Goal: Check status: Check status

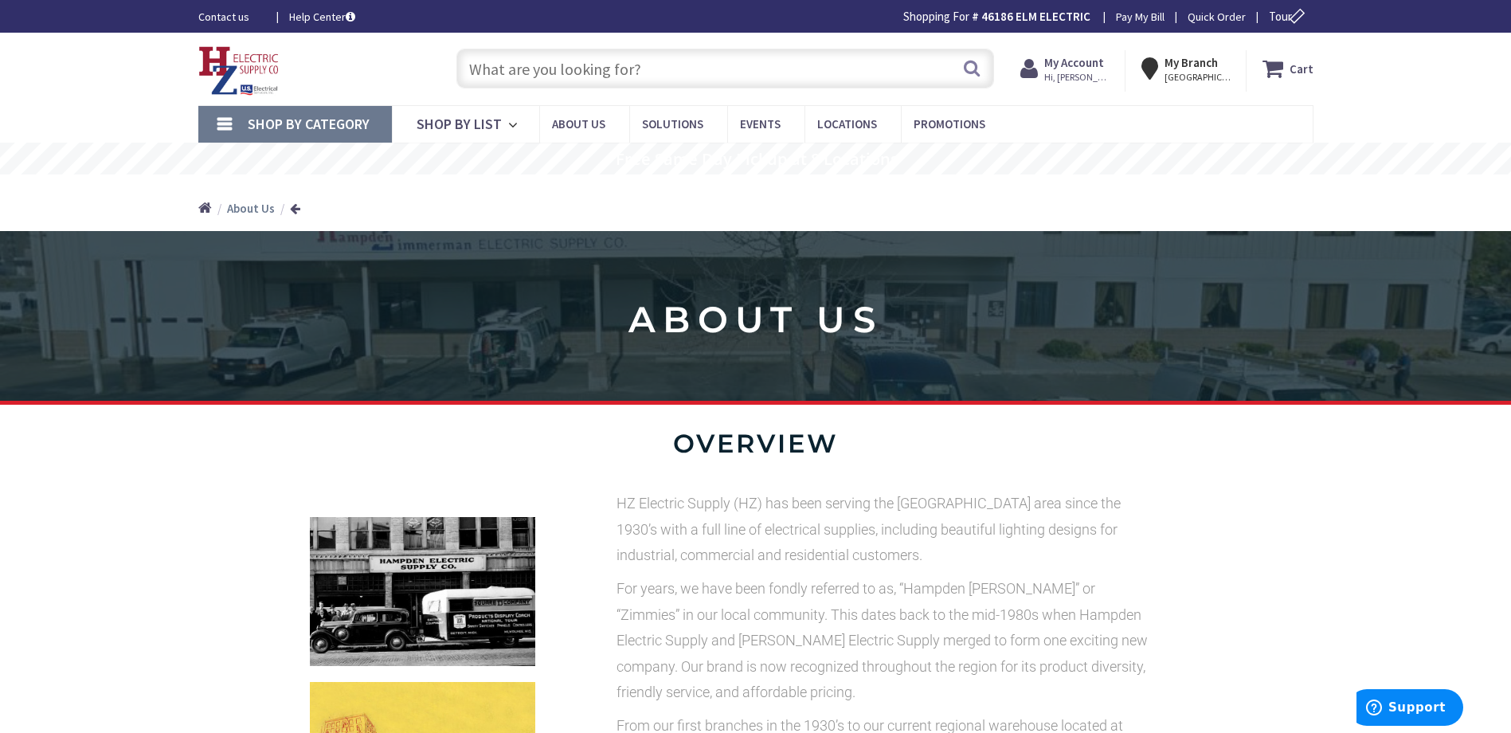
click at [1079, 69] on strong "My Account" at bounding box center [1074, 62] width 60 height 15
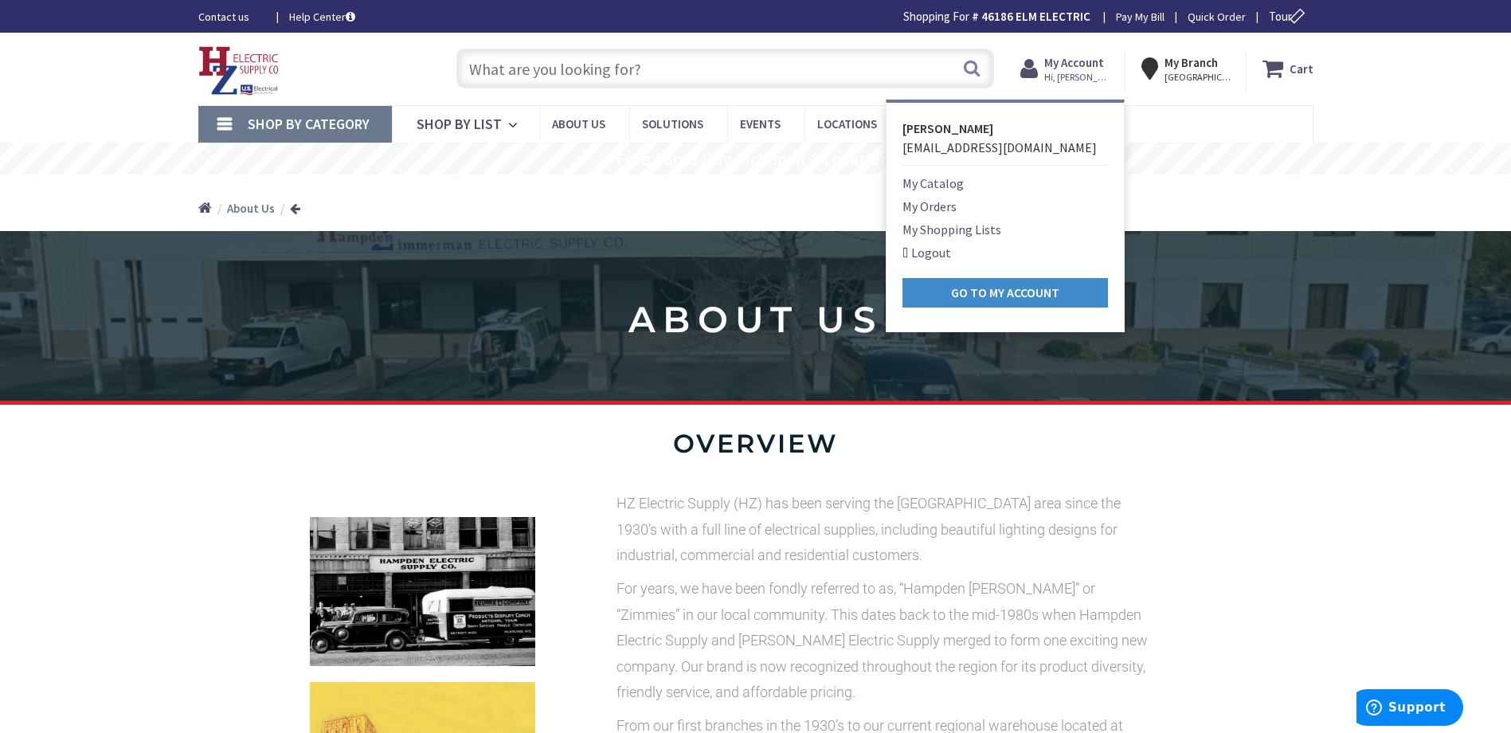
click at [924, 202] on link "My Orders" at bounding box center [929, 206] width 54 height 19
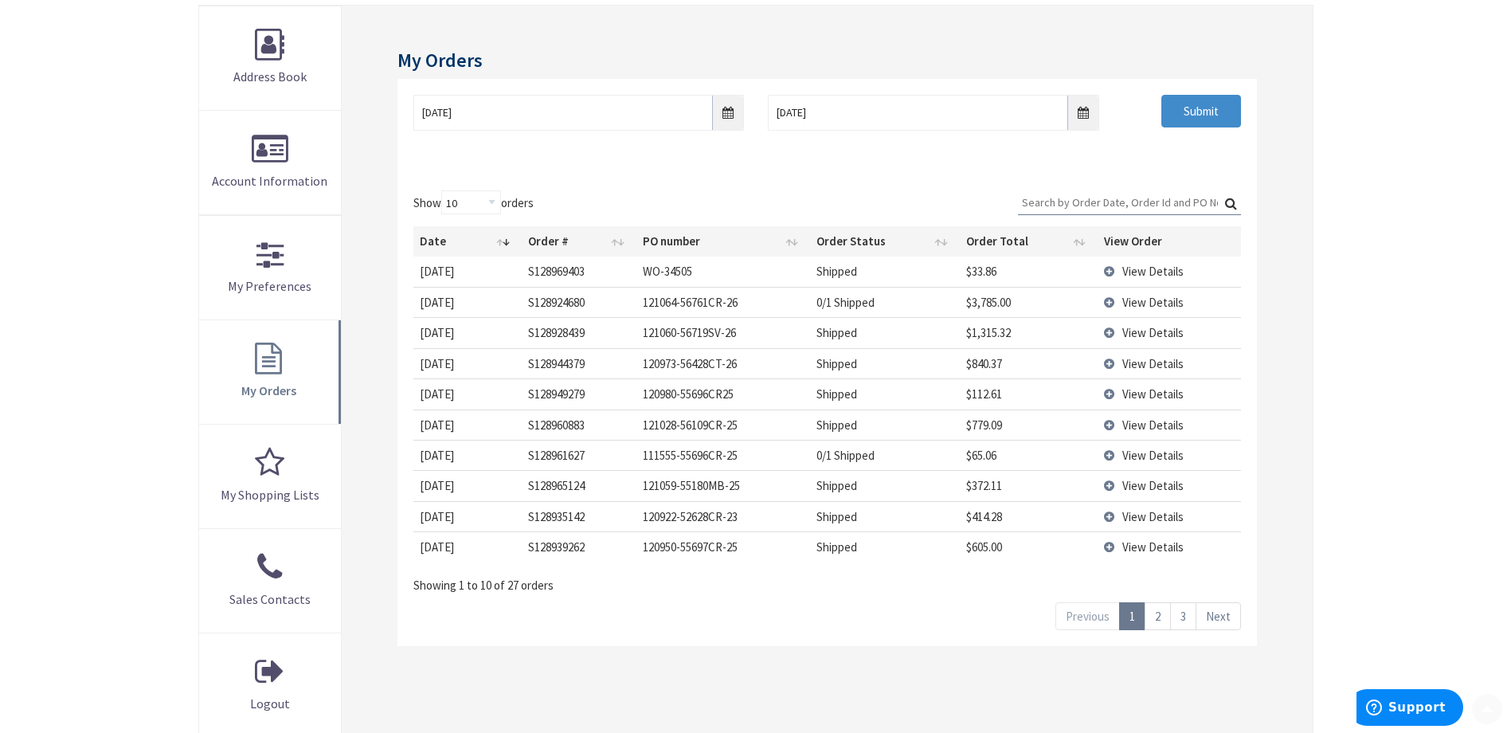
scroll to position [239, 0]
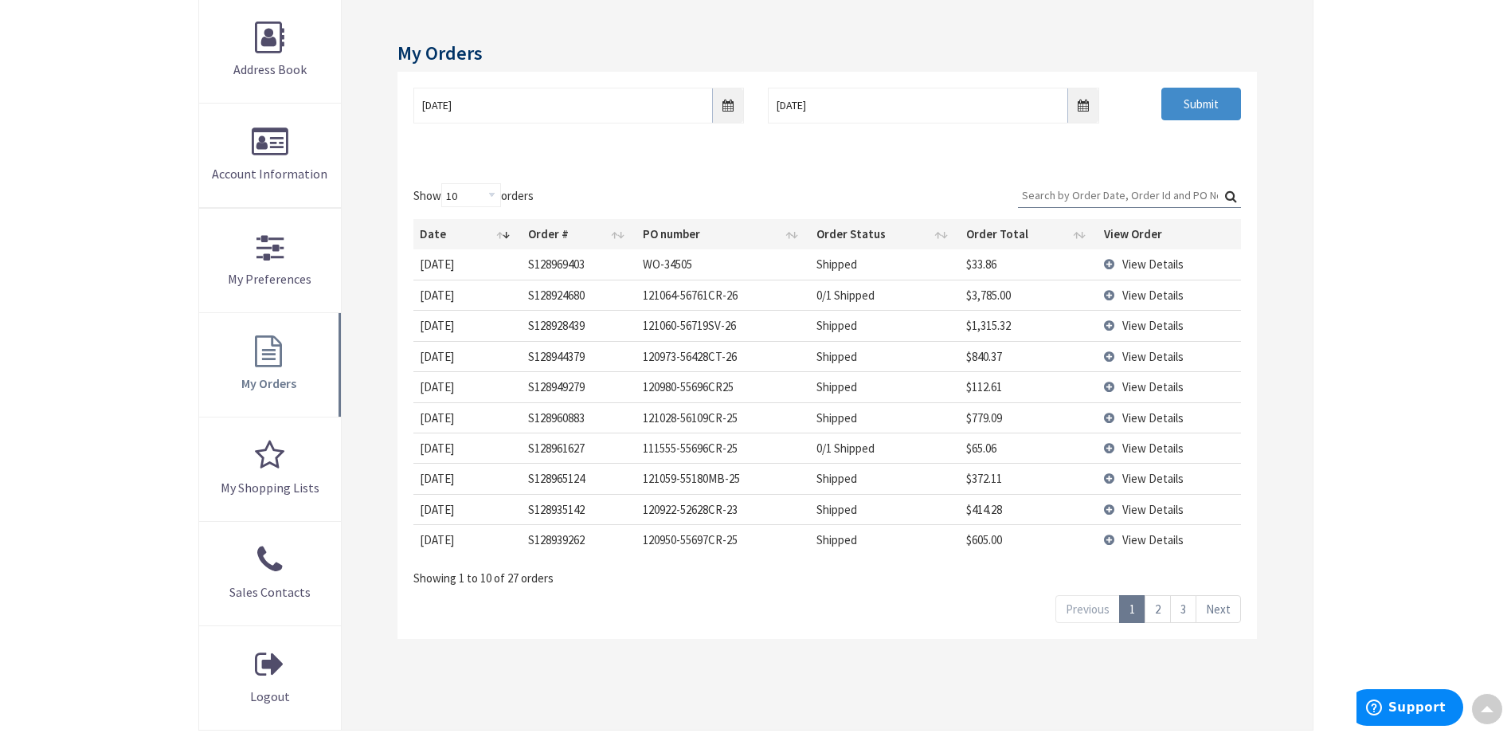
click at [1219, 605] on link "Next" at bounding box center [1217, 609] width 45 height 28
click at [1227, 618] on link "Next" at bounding box center [1217, 609] width 45 height 28
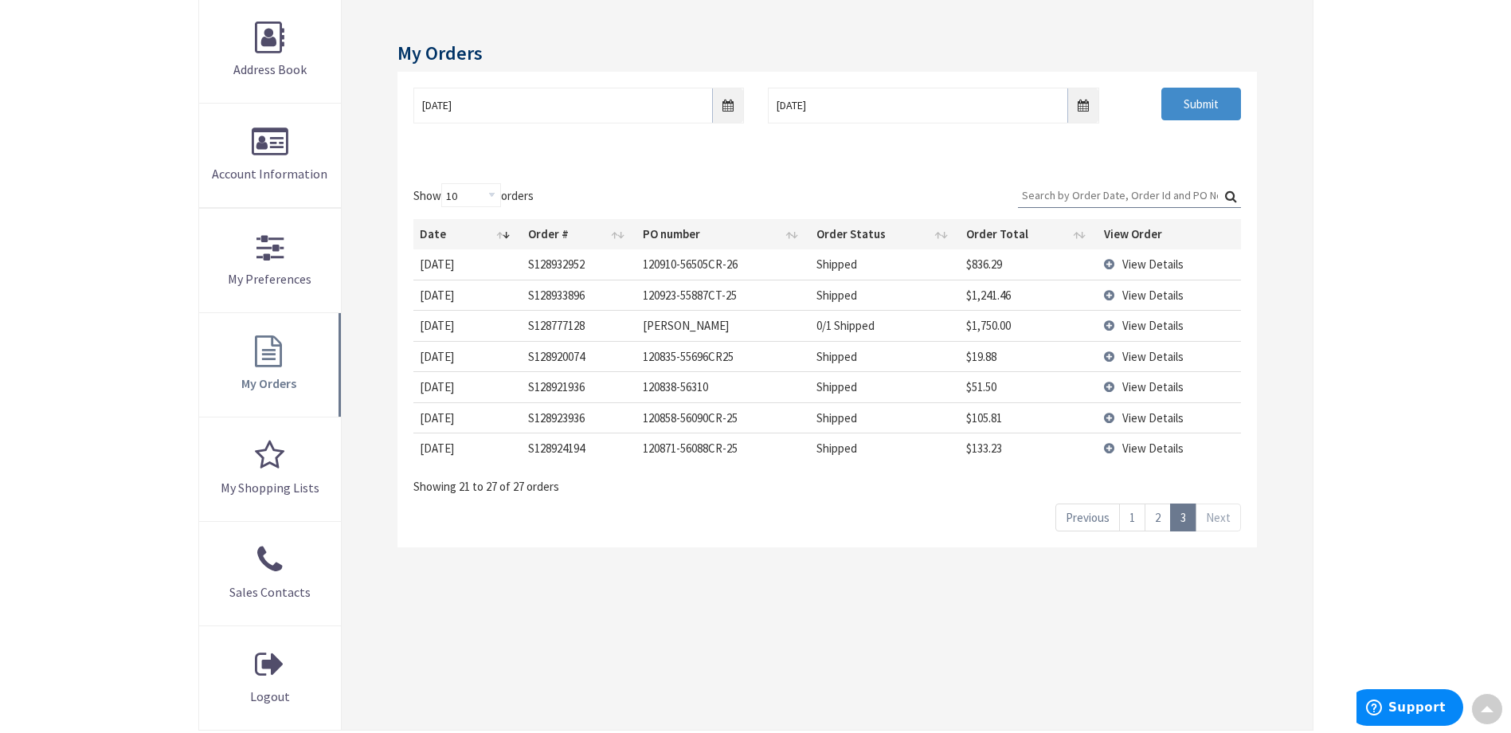
click at [1226, 612] on div "My Orders 10/3/2025 10/10/2025 Submit Show 10 25 50 100 orders Search: Date Ord…" at bounding box center [827, 363] width 970 height 731
click at [1222, 516] on link "Next" at bounding box center [1217, 517] width 45 height 28
click at [1136, 518] on link "1" at bounding box center [1132, 517] width 26 height 28
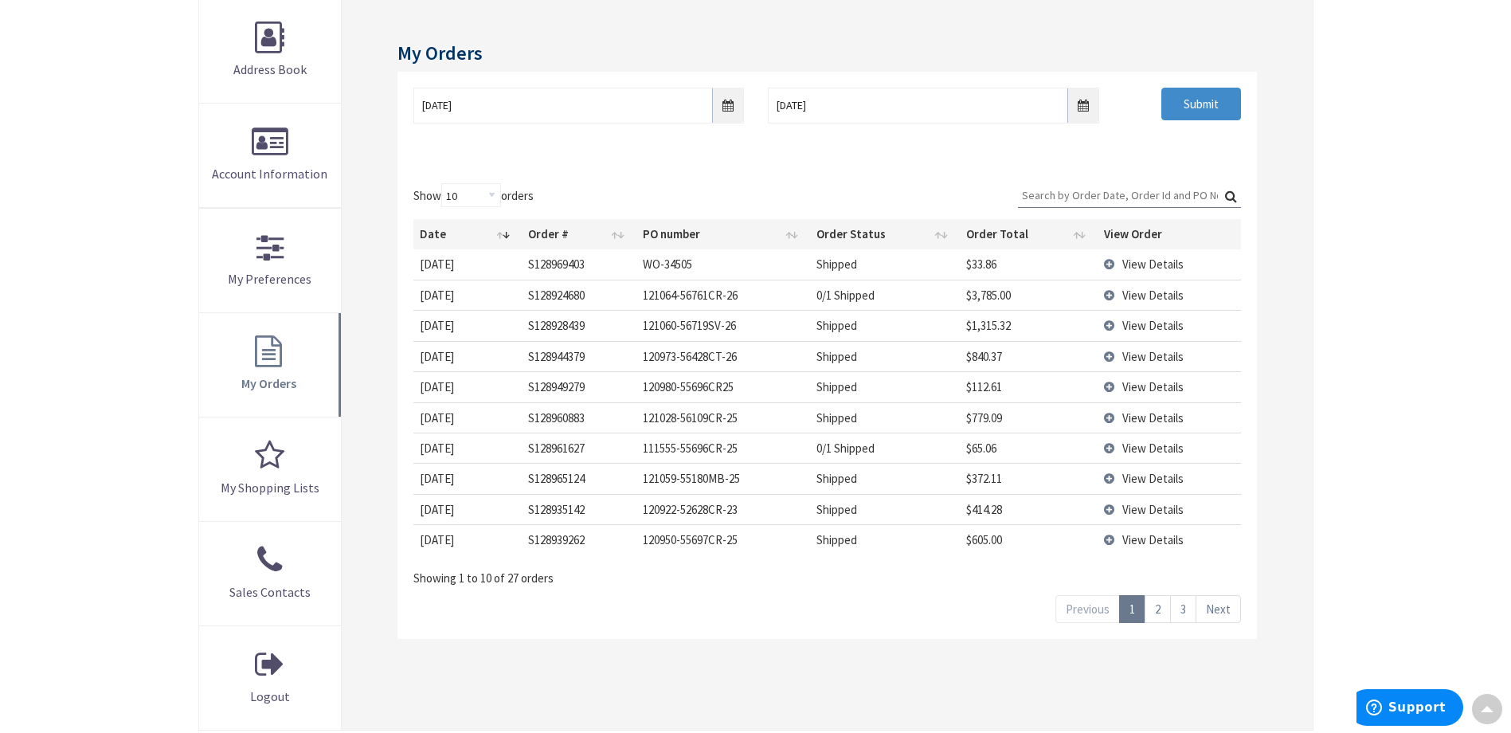
click at [1114, 479] on td "View Details" at bounding box center [1169, 478] width 143 height 30
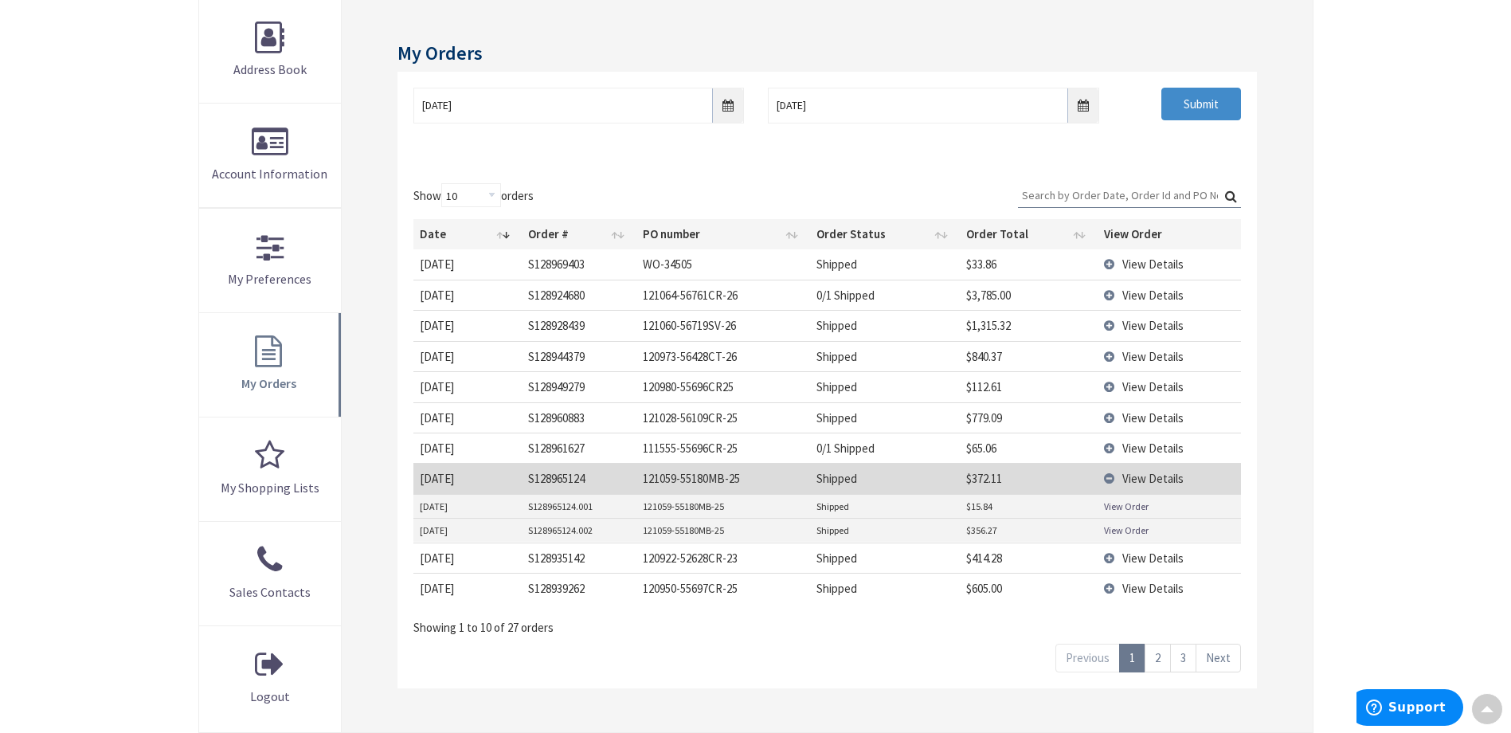
click at [1124, 510] on link "View Order" at bounding box center [1126, 506] width 45 height 14
click at [1126, 530] on link "View Order" at bounding box center [1126, 530] width 45 height 14
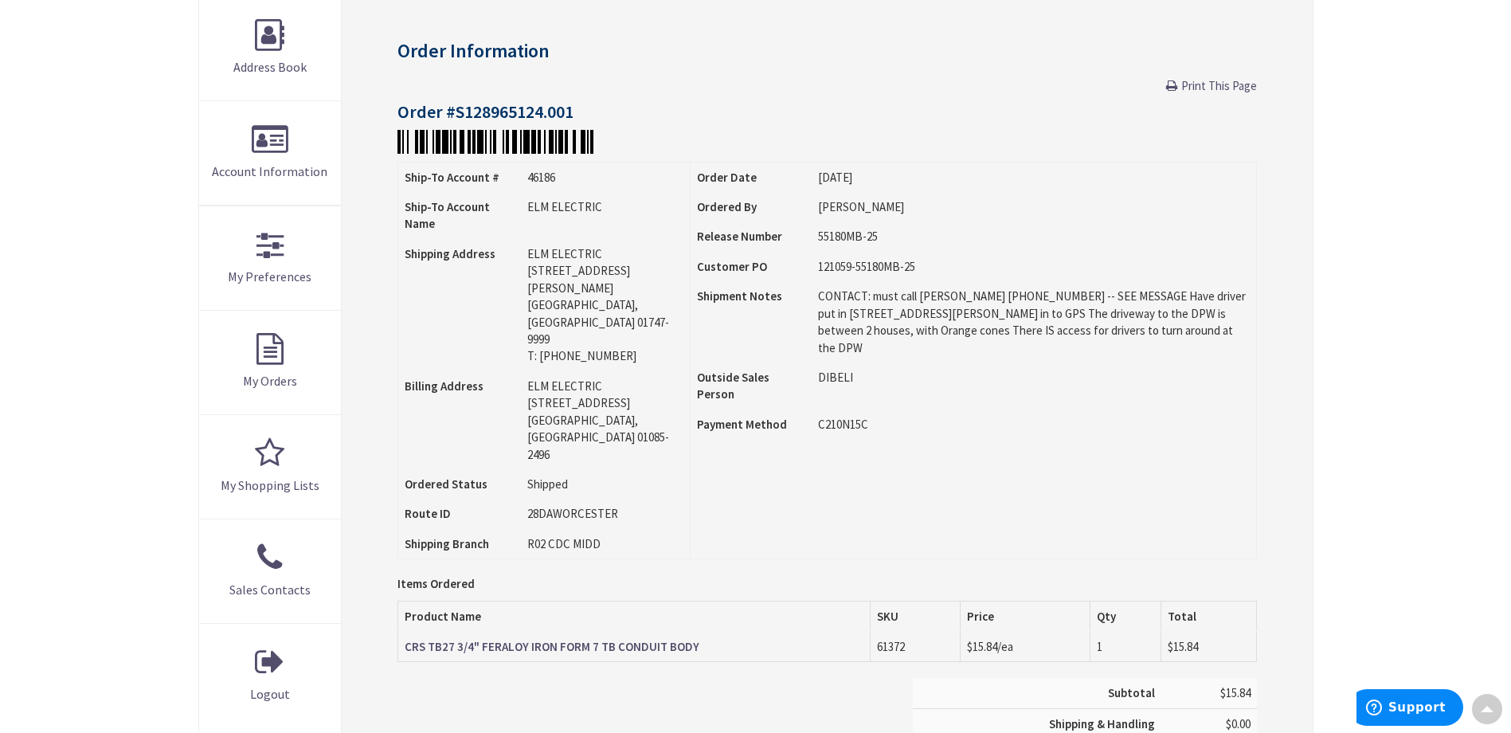
scroll to position [321, 0]
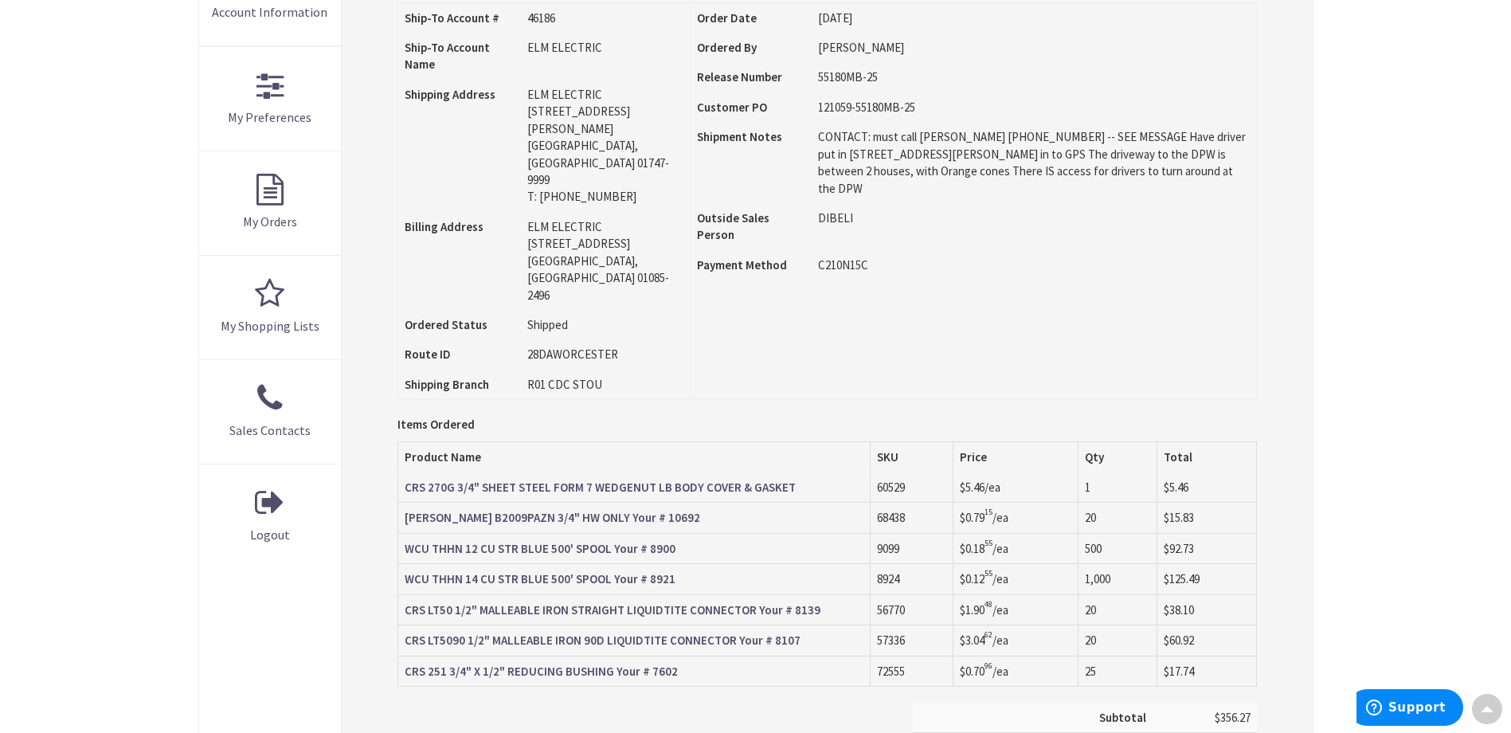
scroll to position [82, 0]
